Goal: Transaction & Acquisition: Register for event/course

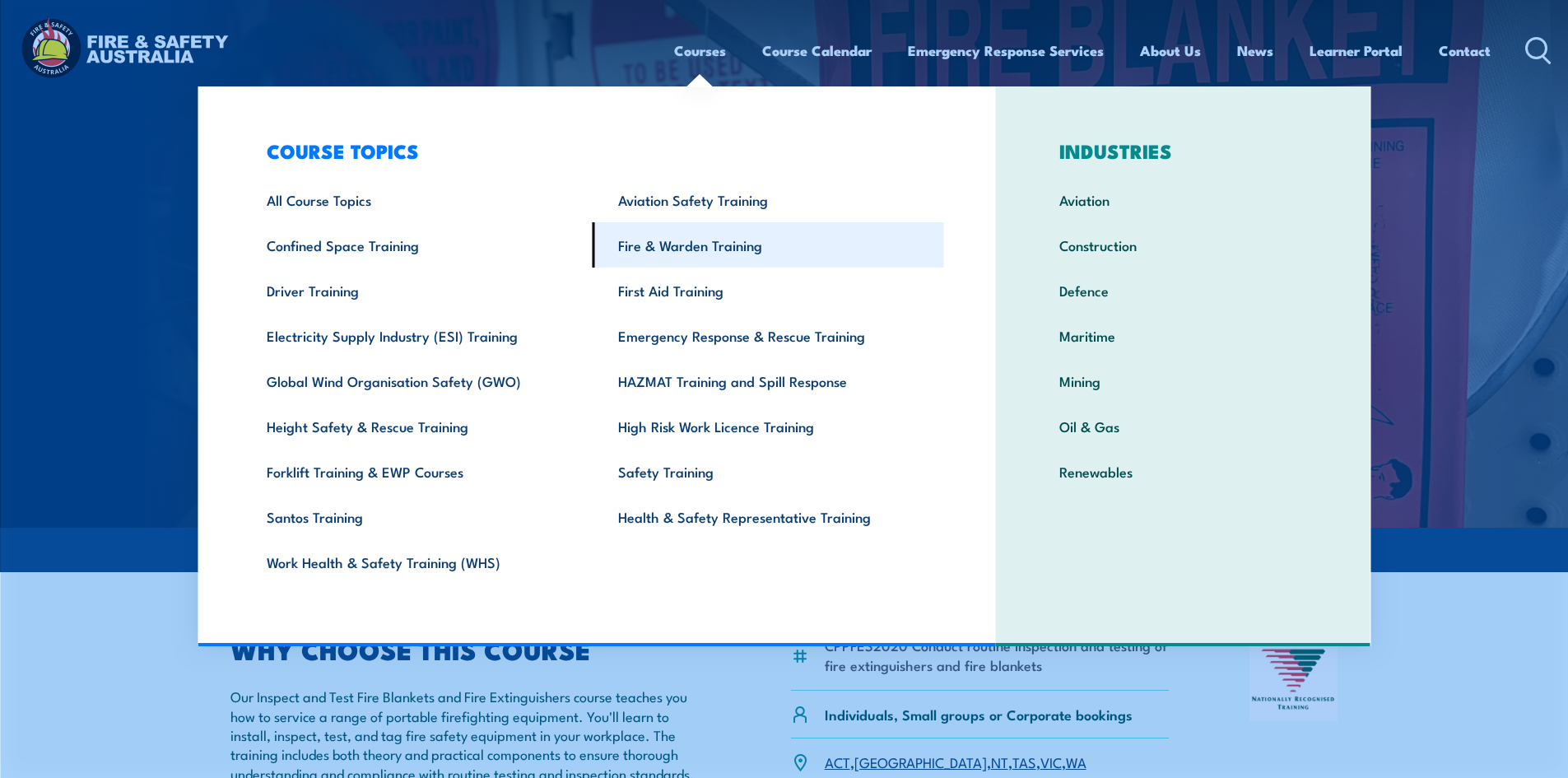
click at [721, 242] on link "Fire & Warden Training" at bounding box center [768, 244] width 352 height 45
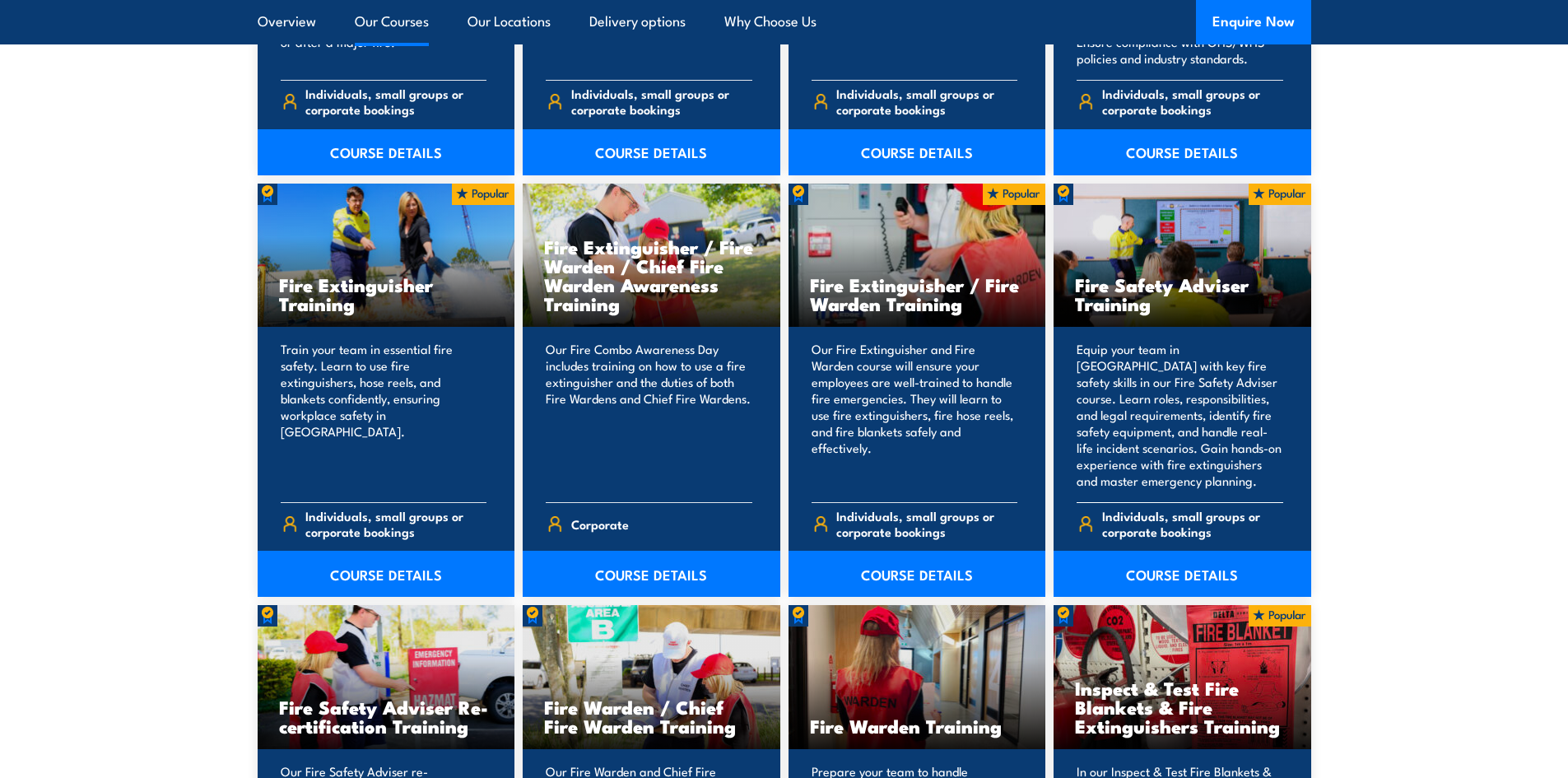
scroll to position [1728, 0]
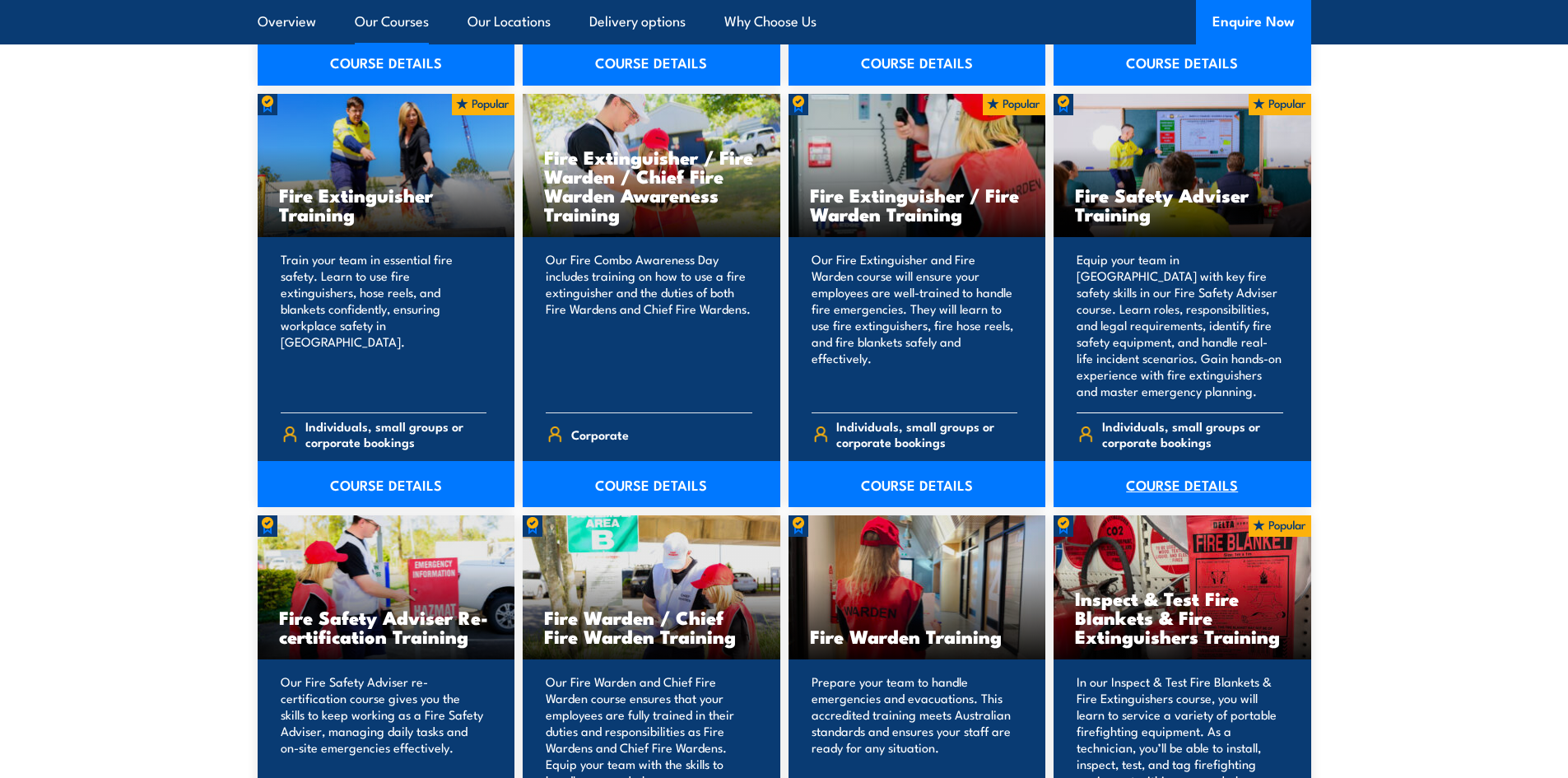
click at [1187, 486] on link "COURSE DETAILS" at bounding box center [1182, 484] width 257 height 46
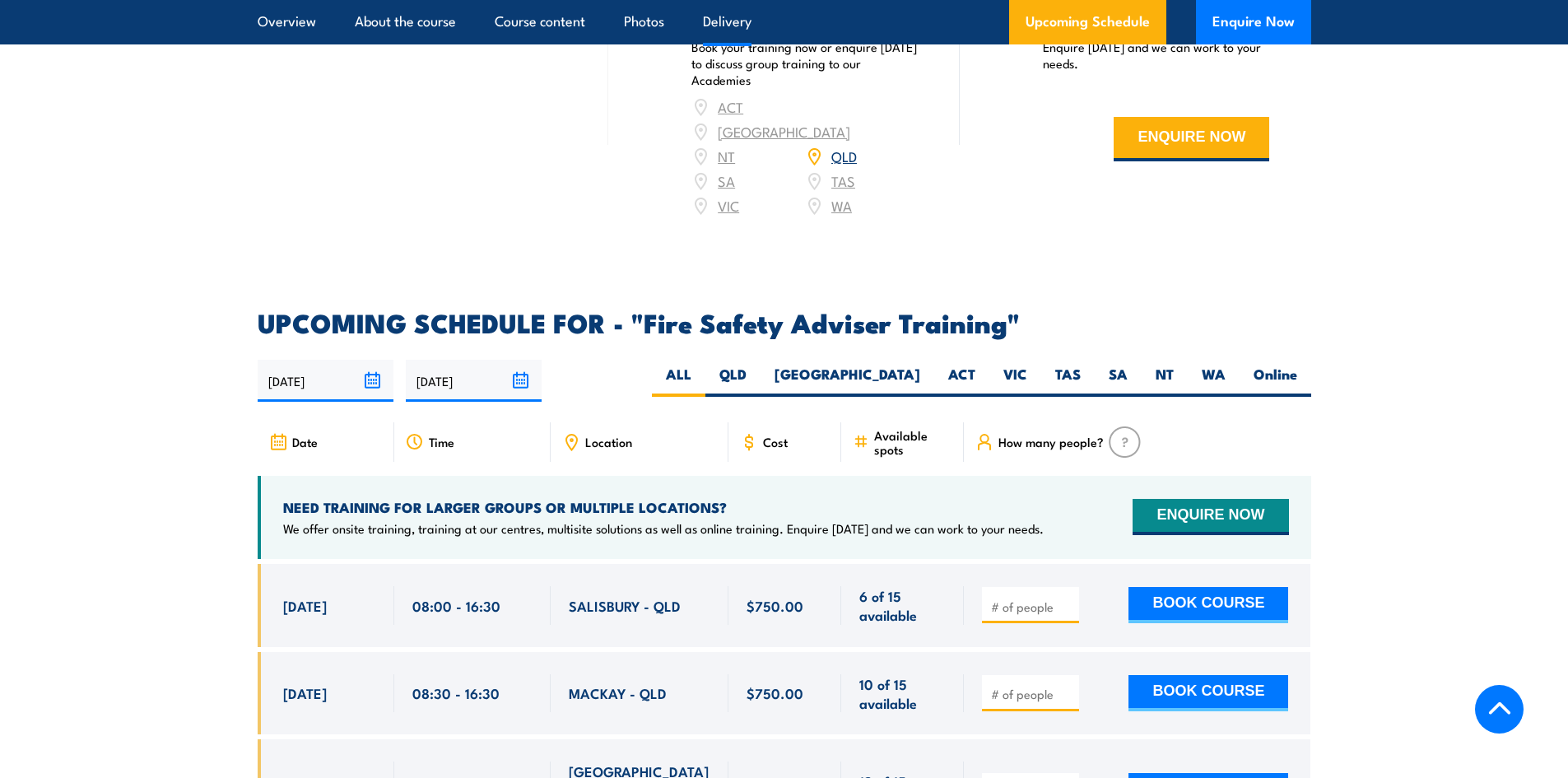
scroll to position [2468, 0]
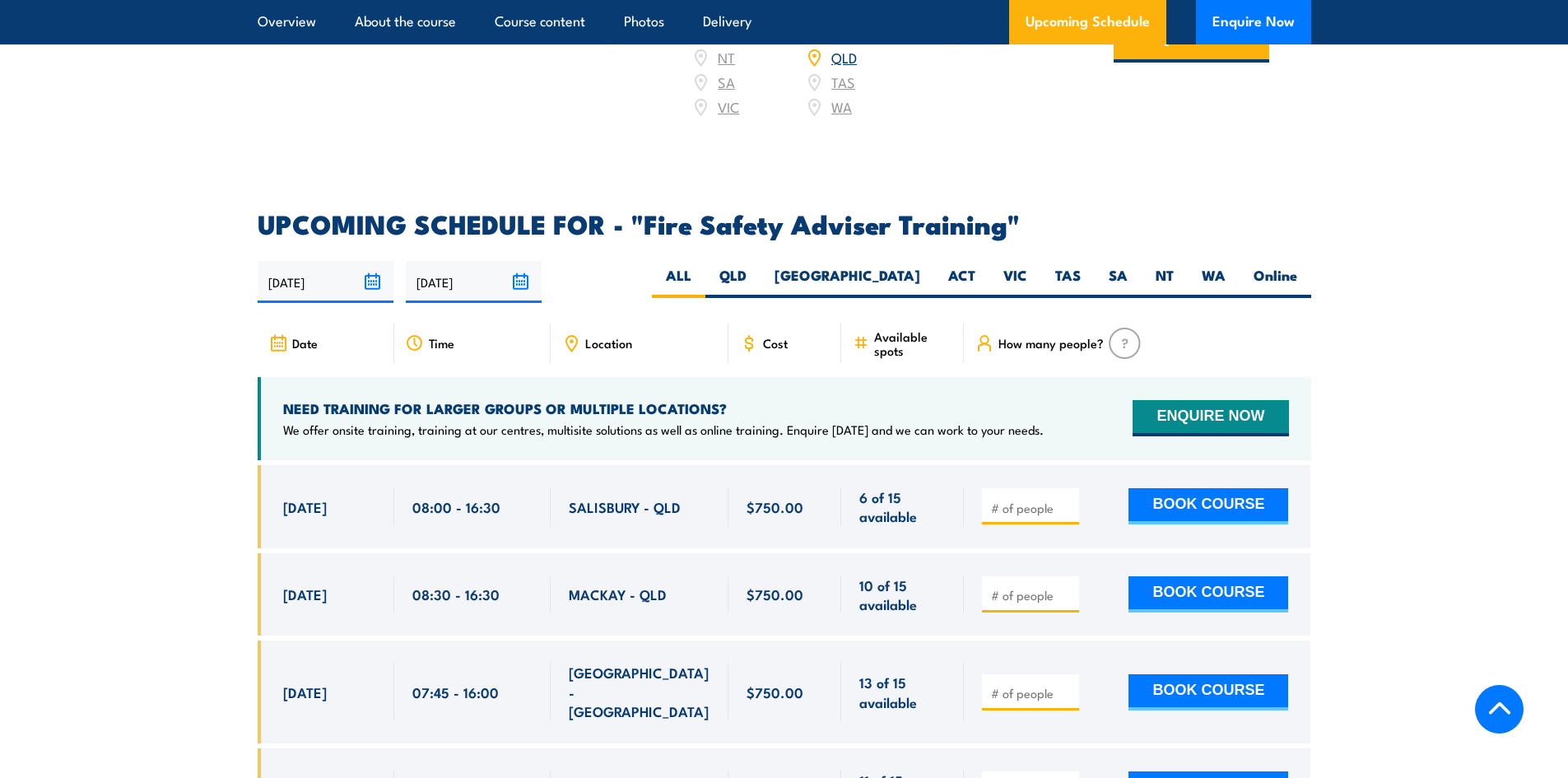
click at [1027, 508] on div at bounding box center [1031, 505] width 97 height 36
click at [1036, 516] on input "number" at bounding box center [1032, 508] width 83 height 17
type input "1"
click at [1195, 519] on button "BOOK COURSE" at bounding box center [1208, 505] width 160 height 36
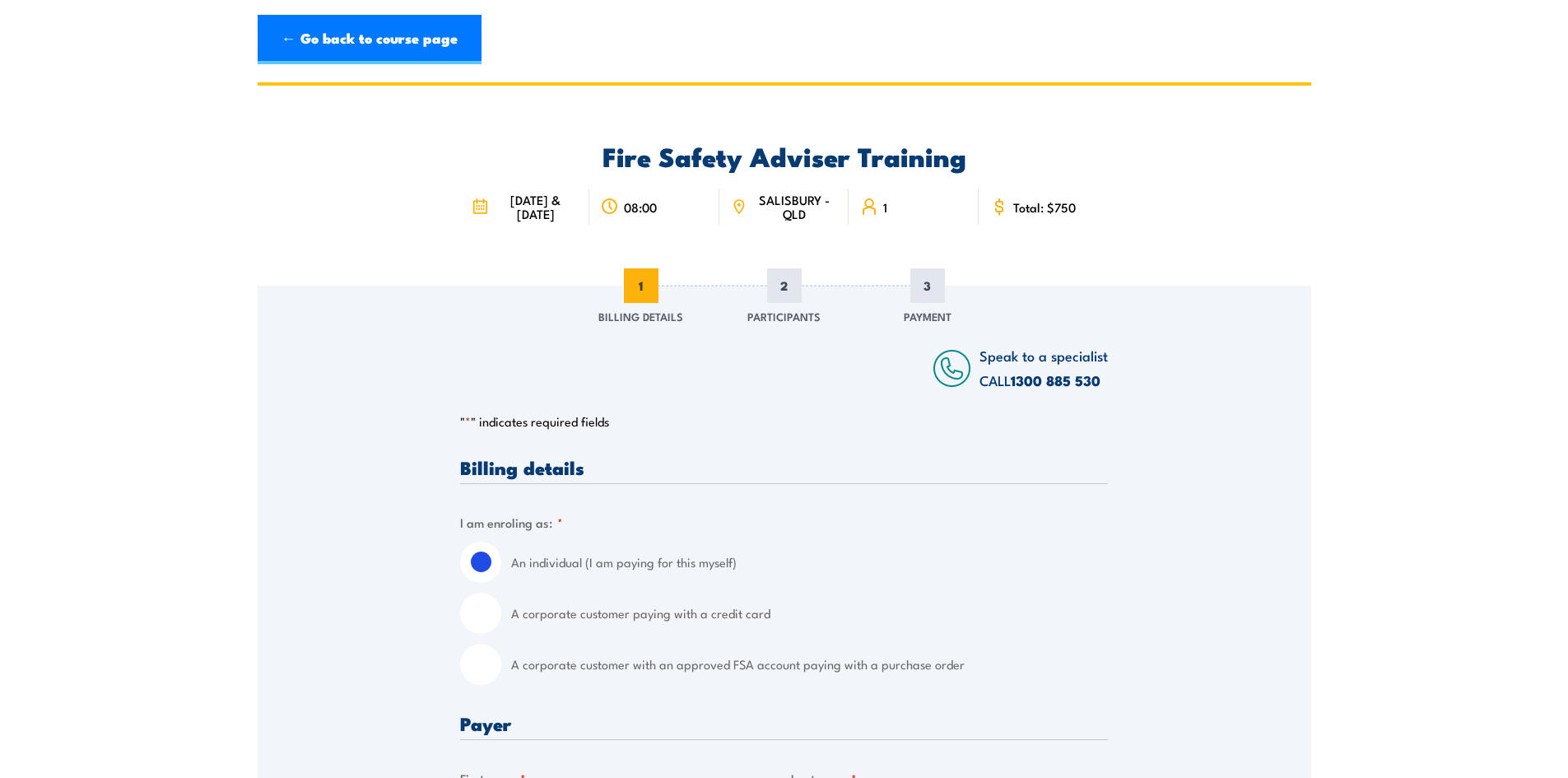
click at [478, 680] on input "A corporate customer with an approved FSA account paying with a purchase order" at bounding box center [480, 664] width 41 height 41
radio input "true"
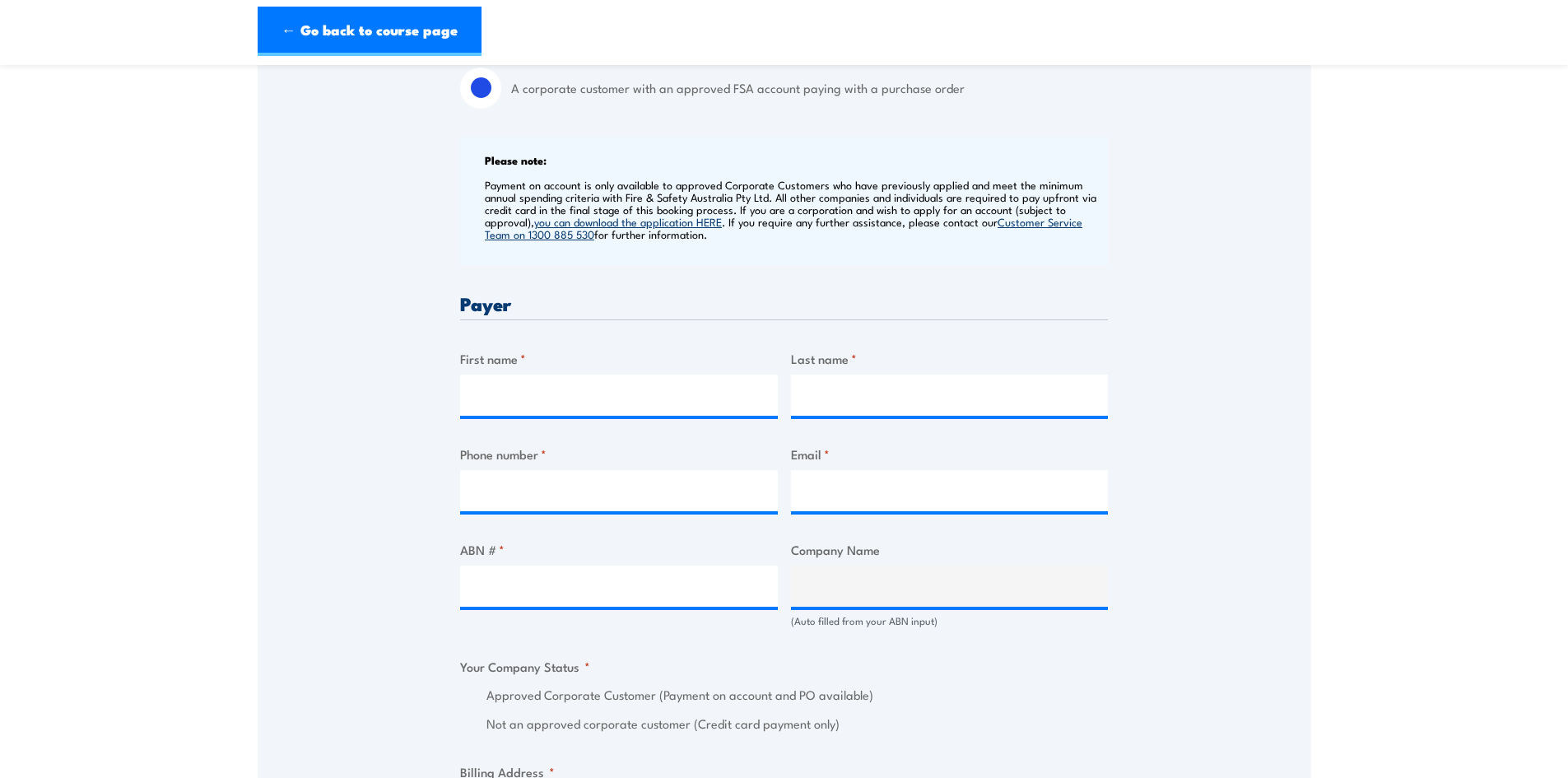
scroll to position [659, 0]
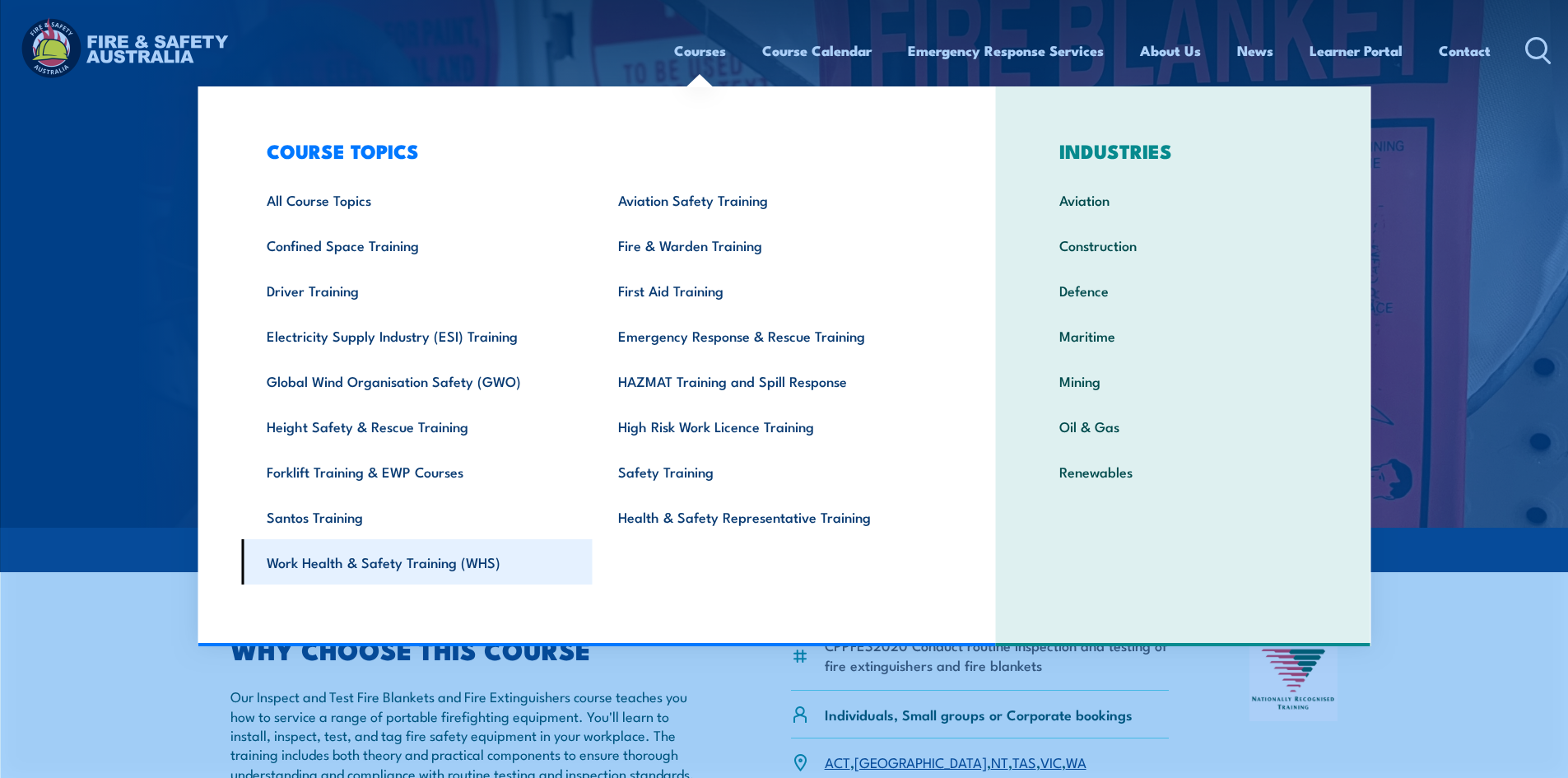
click at [423, 564] on link "Work Health & Safety Training (WHS)" at bounding box center [416, 561] width 352 height 45
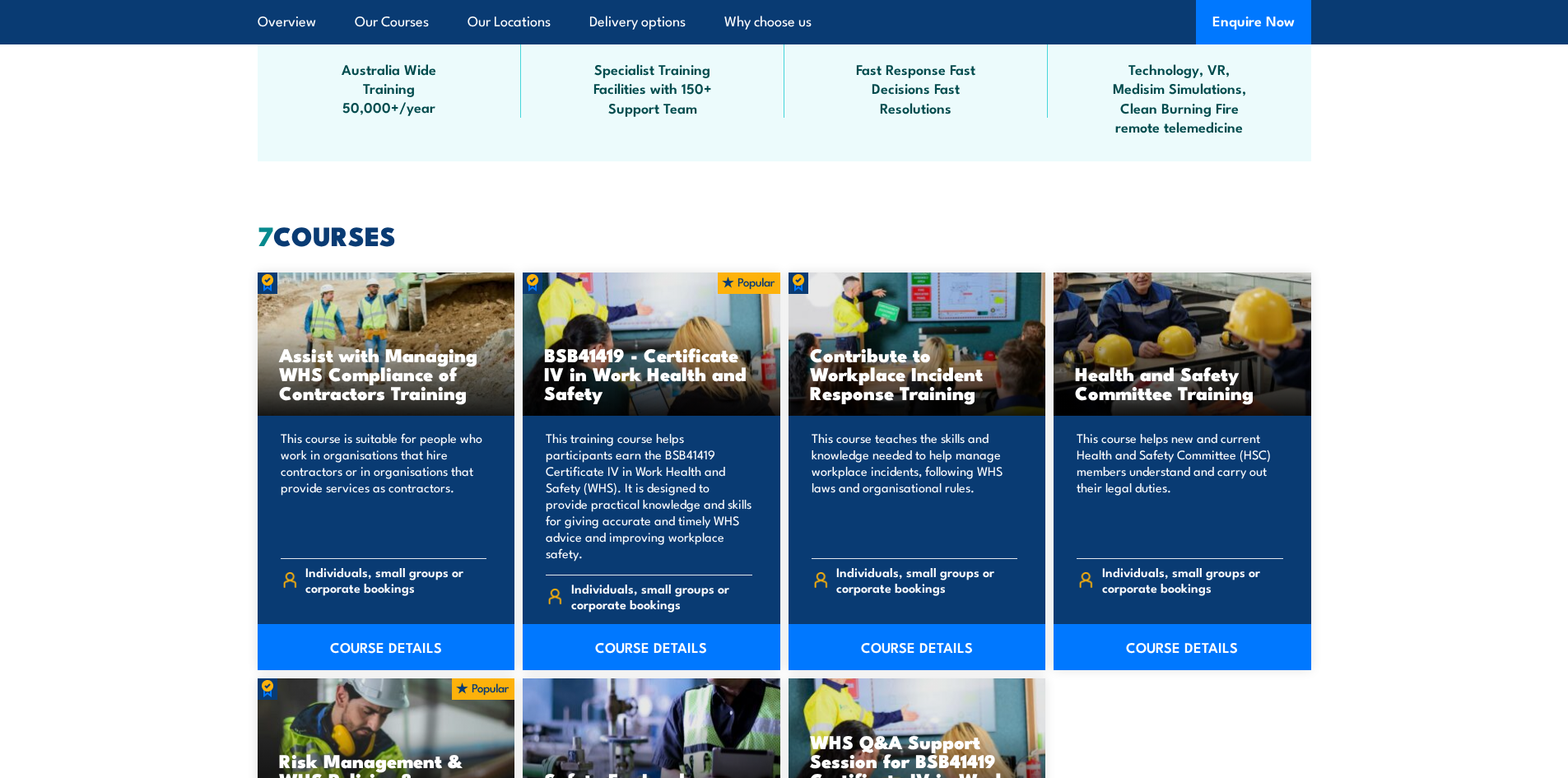
scroll to position [1152, 0]
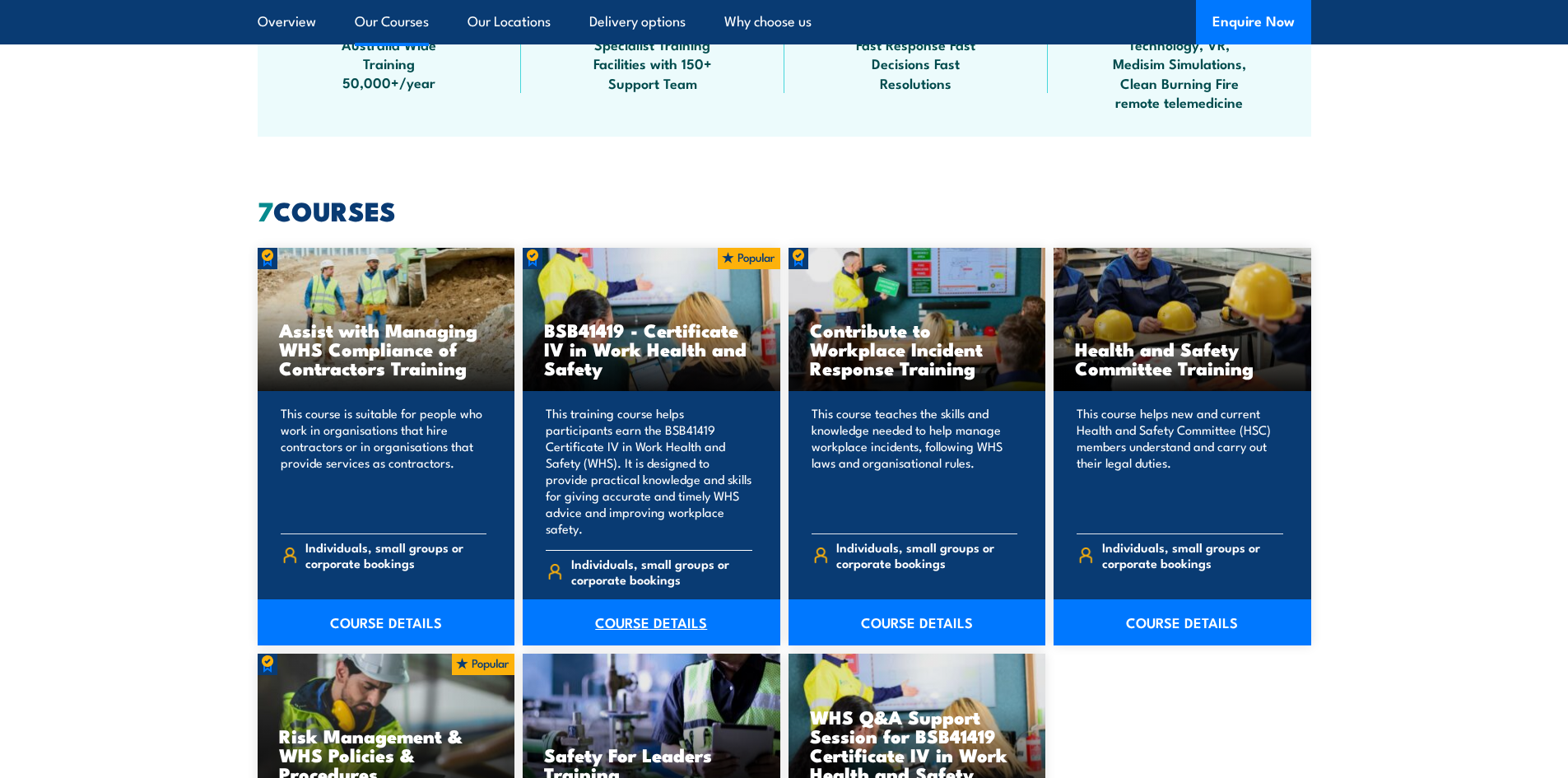
click at [689, 603] on link "COURSE DETAILS" at bounding box center [651, 622] width 257 height 46
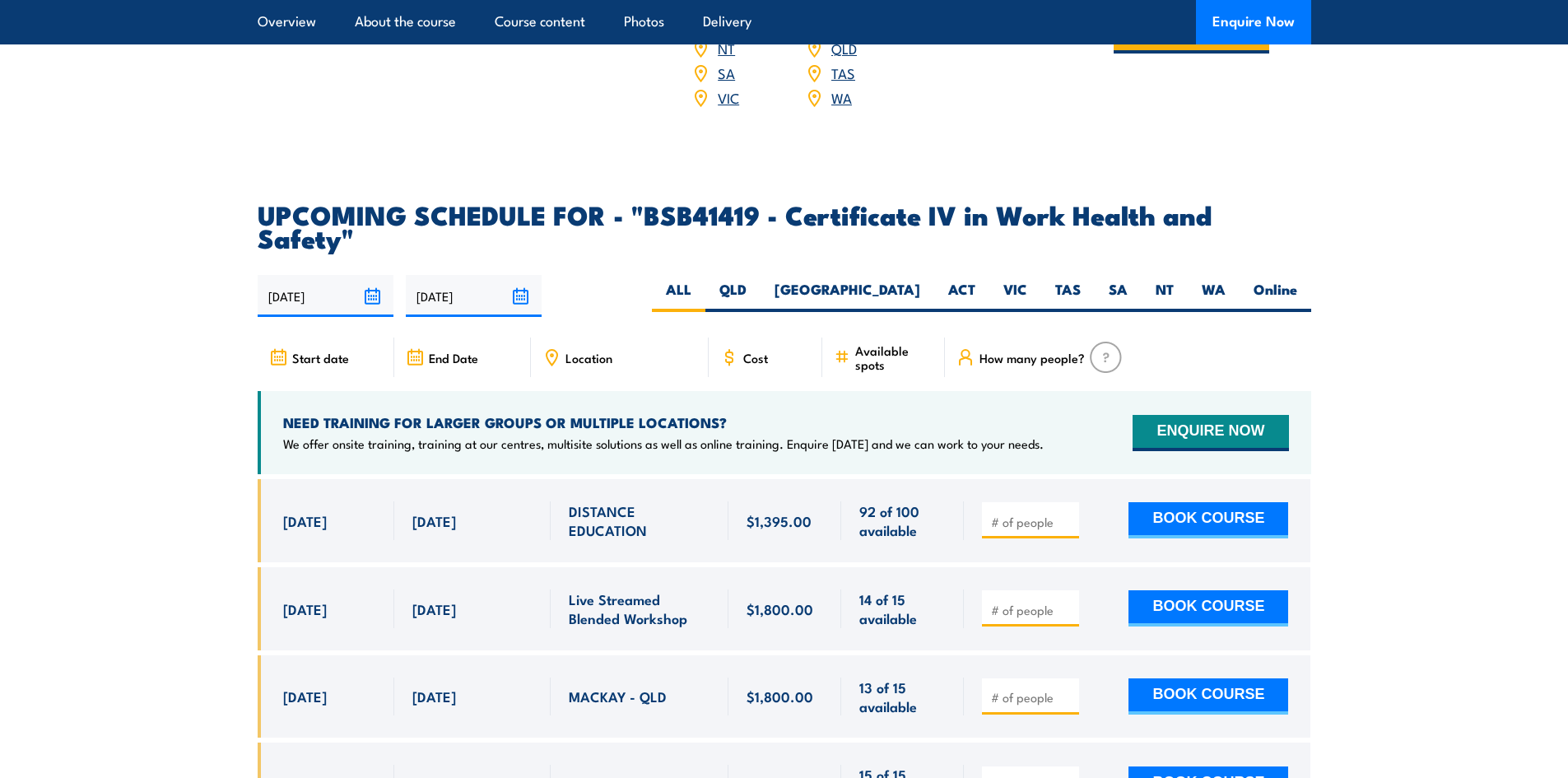
scroll to position [5184, 0]
